Goal: Transaction & Acquisition: Book appointment/travel/reservation

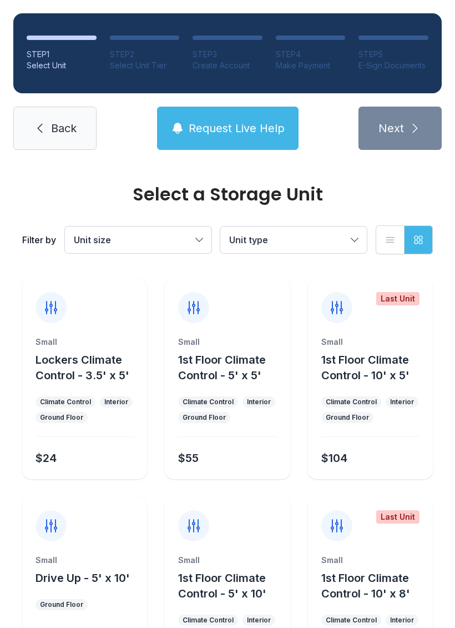
click at [182, 240] on span "Unit size" at bounding box center [133, 239] width 118 height 13
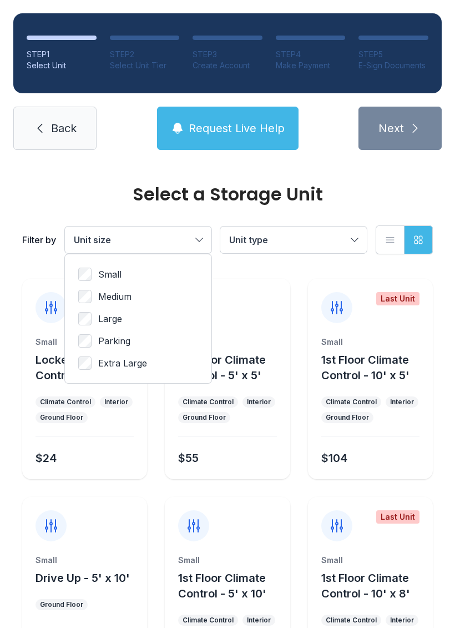
click at [206, 228] on button "Unit size" at bounding box center [138, 240] width 147 height 27
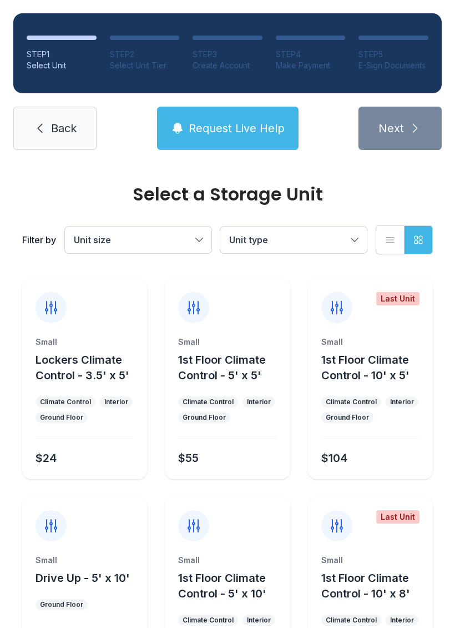
click at [268, 237] on span "Unit type" at bounding box center [248, 239] width 39 height 11
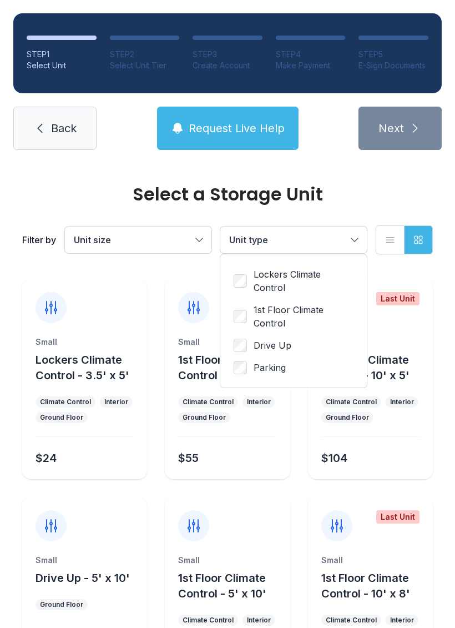
click at [329, 236] on span "Unit type" at bounding box center [288, 239] width 118 height 13
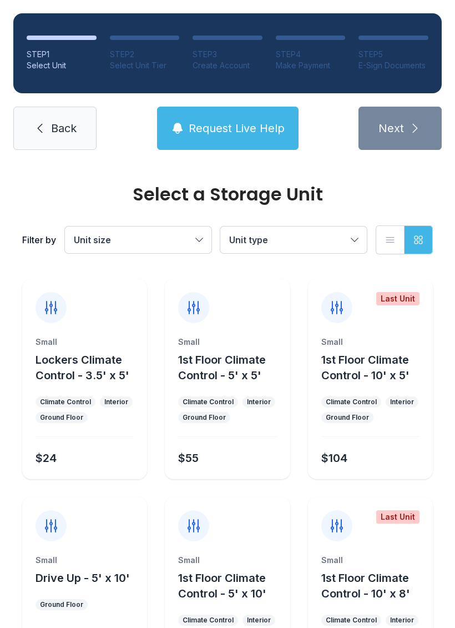
click at [68, 126] on span "Back" at bounding box center [64, 129] width 26 height 16
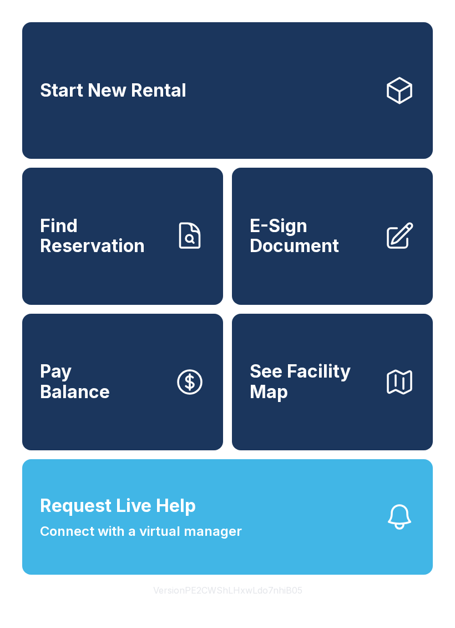
click at [281, 86] on link "Start New Rental" at bounding box center [227, 90] width 411 height 137
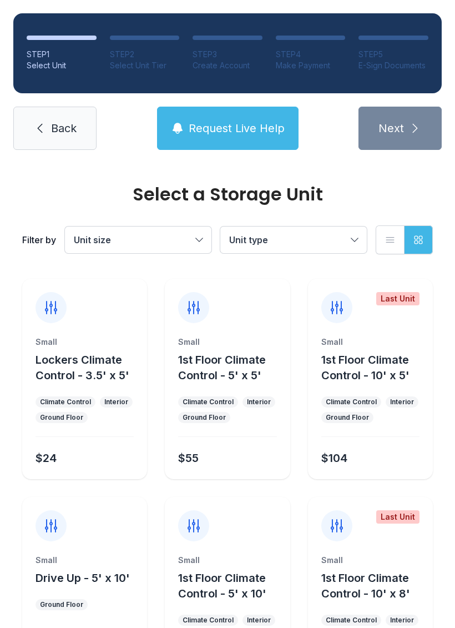
click at [243, 129] on span "Request Live Help" at bounding box center [237, 129] width 96 height 16
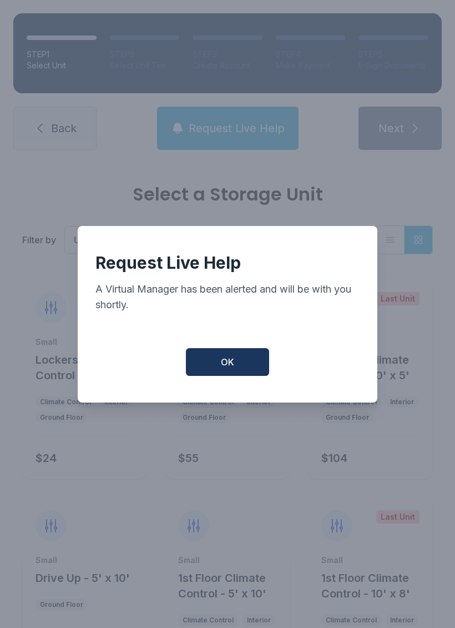
click at [252, 363] on button "OK" at bounding box center [227, 362] width 83 height 28
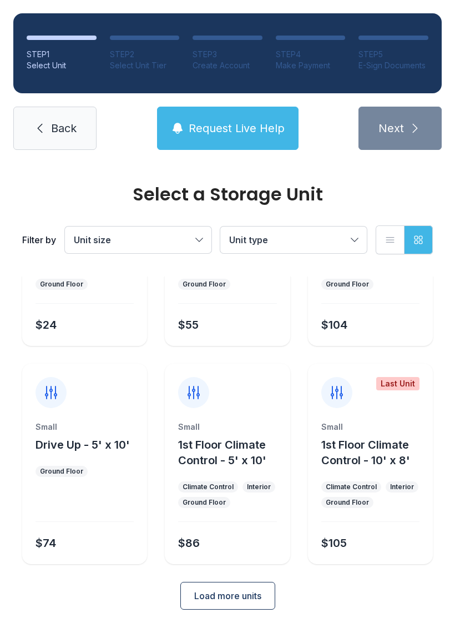
scroll to position [132, 0]
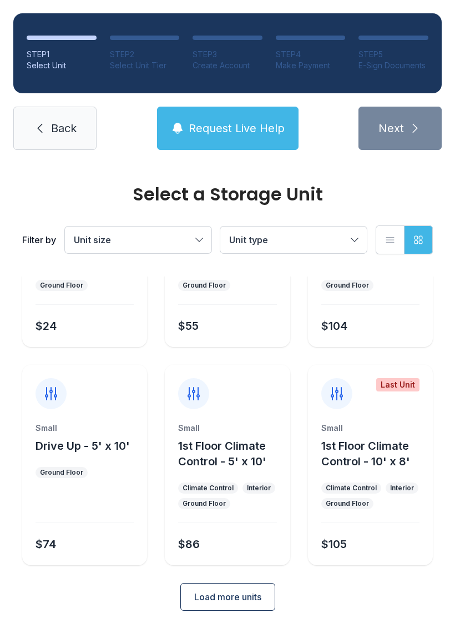
click at [230, 606] on button "Load more units" at bounding box center [228, 597] width 95 height 28
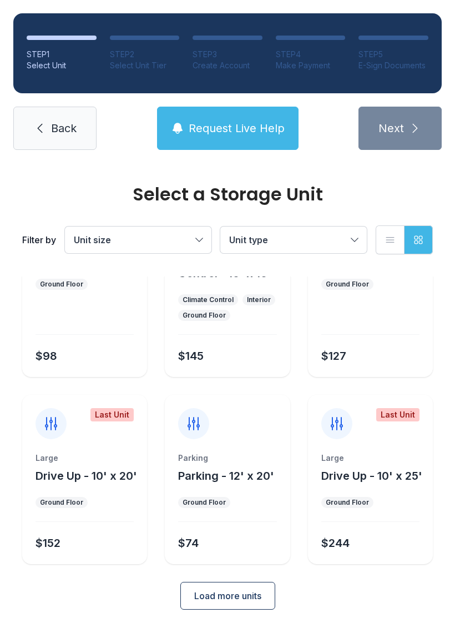
scroll to position [538, 0]
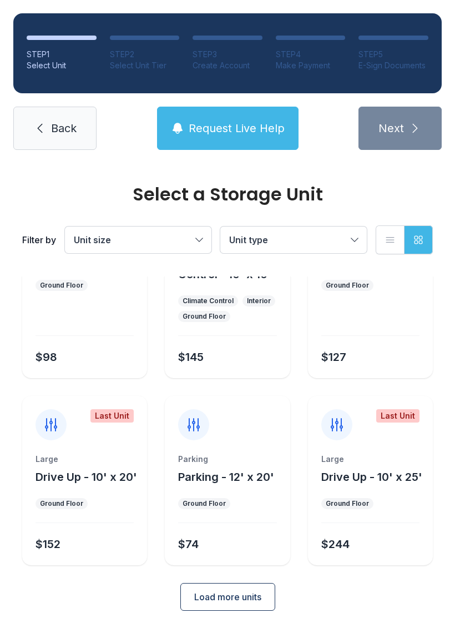
click at [254, 601] on span "Load more units" at bounding box center [227, 596] width 67 height 13
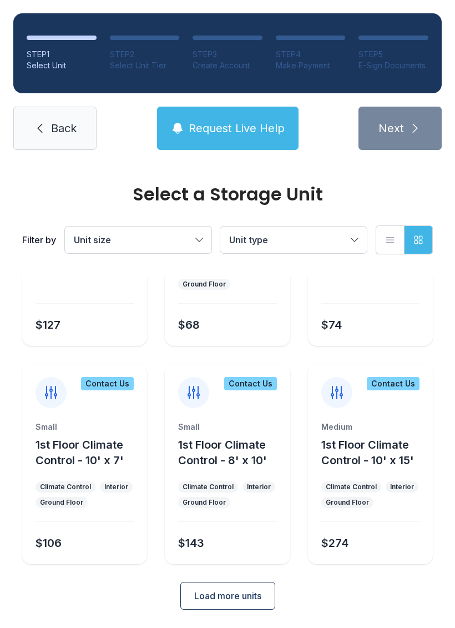
scroll to position [974, 0]
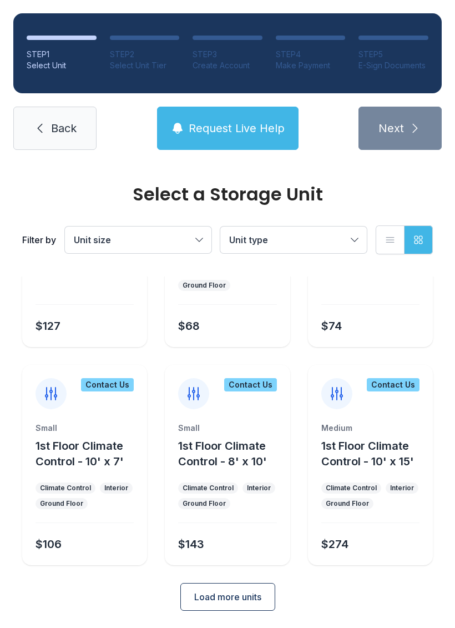
click at [322, 234] on span "Unit type" at bounding box center [288, 239] width 118 height 13
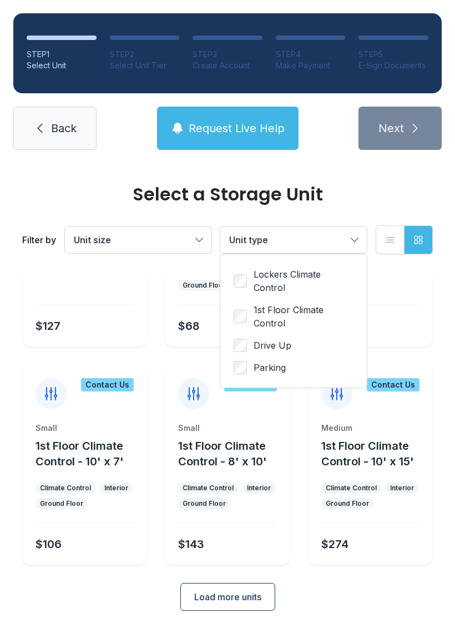
click at [357, 232] on button "Unit type" at bounding box center [294, 240] width 147 height 27
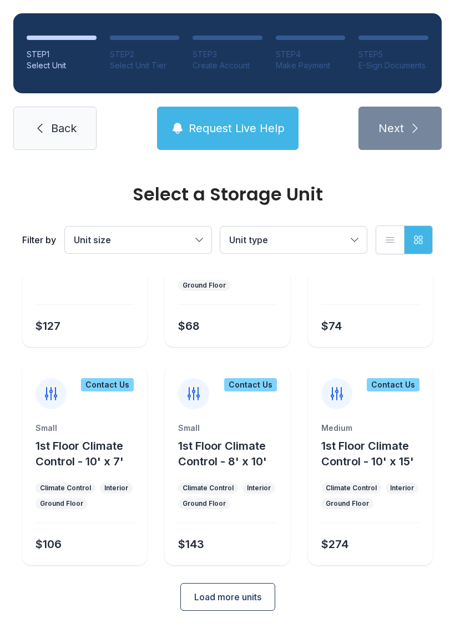
click at [58, 131] on span "Back" at bounding box center [64, 129] width 26 height 16
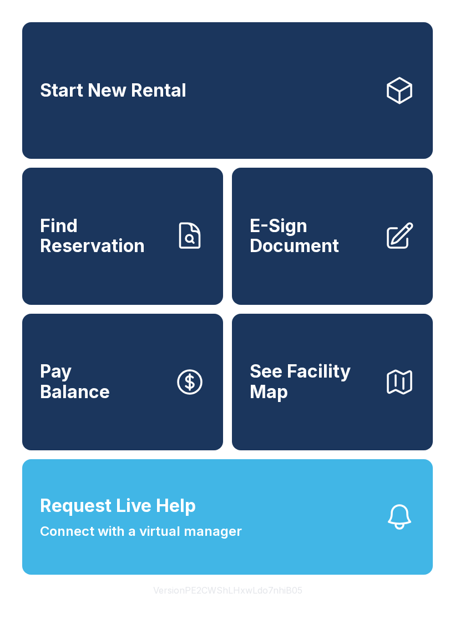
click at [324, 537] on button "Request Live Help Connect with a virtual manager" at bounding box center [227, 517] width 411 height 116
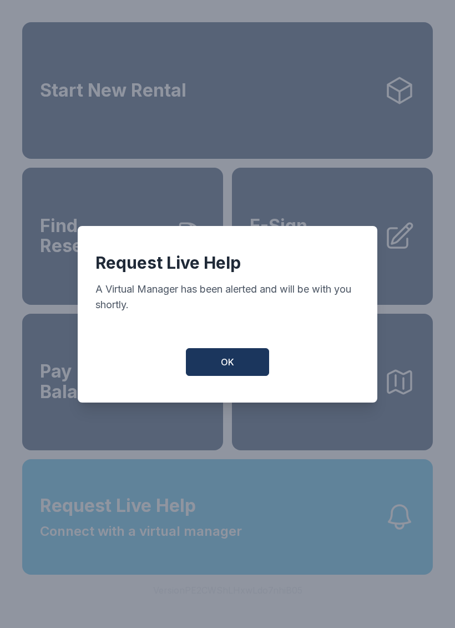
click at [242, 375] on button "OK" at bounding box center [227, 362] width 83 height 28
